Goal: Task Accomplishment & Management: Manage account settings

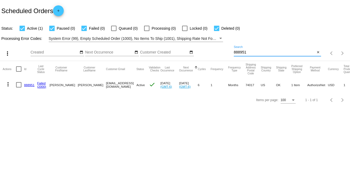
drag, startPoint x: 232, startPoint y: 54, endPoint x: 216, endPoint y: 54, distance: 16.4
click at [216, 54] on div "more_vert Sep Jan Feb Mar [DATE]" at bounding box center [175, 51] width 350 height 19
type input "683401"
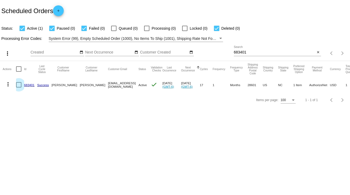
click at [19, 86] on div at bounding box center [18, 84] width 5 height 5
click at [19, 88] on input "checkbox" at bounding box center [18, 88] width 0 height 0
checkbox input "true"
click at [8, 85] on mat-icon "more_vert" at bounding box center [8, 84] width 6 height 6
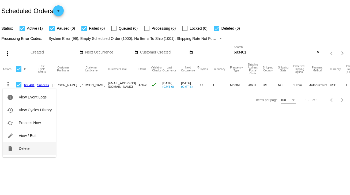
click at [20, 150] on span "Delete" at bounding box center [24, 149] width 11 height 4
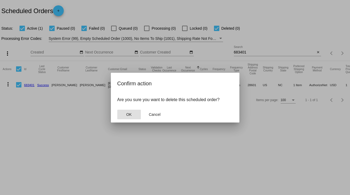
click at [127, 114] on span "OK" at bounding box center [128, 115] width 5 height 4
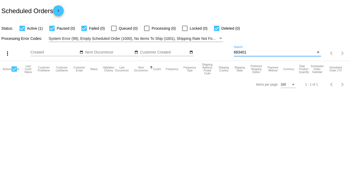
drag, startPoint x: 254, startPoint y: 50, endPoint x: 225, endPoint y: 53, distance: 29.6
click at [225, 53] on div "more_vert Sep Jan Feb Mar [DATE]" at bounding box center [175, 51] width 350 height 19
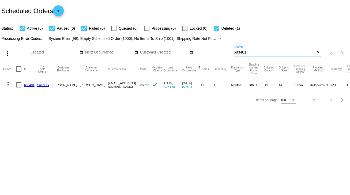
drag, startPoint x: 267, startPoint y: 51, endPoint x: 232, endPoint y: 53, distance: 34.6
click at [232, 53] on div "more_vert Sep Jan Feb Mar [DATE]" at bounding box center [175, 51] width 350 height 19
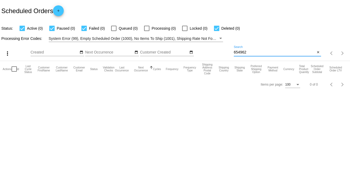
type input "654962"
drag, startPoint x: 253, startPoint y: 51, endPoint x: 219, endPoint y: 51, distance: 34.3
click at [219, 51] on div "more_vert Sep Jan Feb Mar [DATE]" at bounding box center [175, 51] width 350 height 19
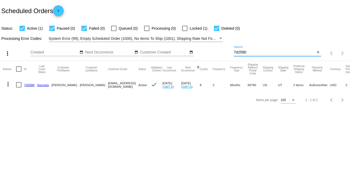
type input "742580"
click at [18, 83] on div at bounding box center [18, 84] width 5 height 5
click at [18, 88] on input "checkbox" at bounding box center [18, 88] width 0 height 0
checkbox input "true"
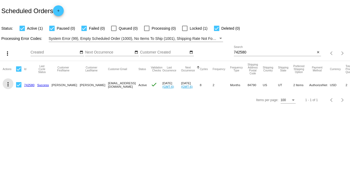
click at [7, 83] on mat-icon "more_vert" at bounding box center [8, 84] width 6 height 6
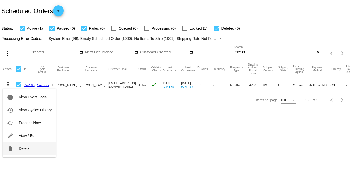
click at [24, 147] on span "Delete" at bounding box center [24, 149] width 11 height 4
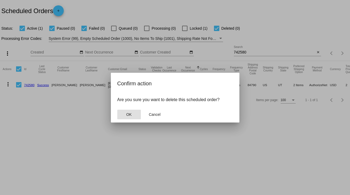
click at [131, 114] on span "OK" at bounding box center [128, 115] width 5 height 4
